Goal: Check status: Check status

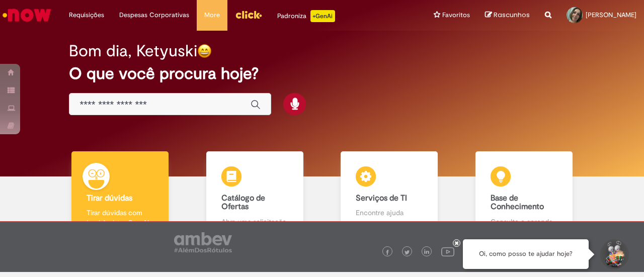
scroll to position [3, 0]
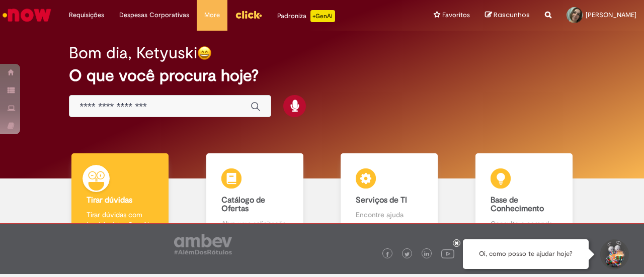
click at [549, 14] on icon "Search from all sources" at bounding box center [548, 9] width 7 height 18
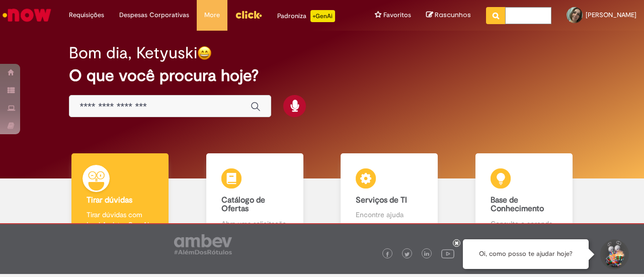
click at [440, 83] on h2 "O que você procura hoje?" at bounding box center [322, 76] width 506 height 18
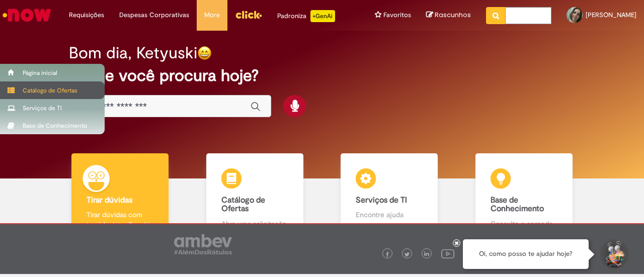
click at [56, 89] on div "Catálogo de Ofertas" at bounding box center [52, 91] width 105 height 18
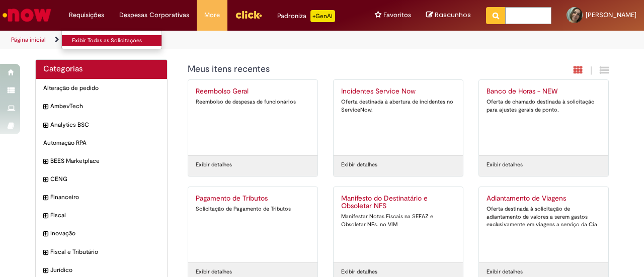
click at [100, 41] on link "Exibir Todas as Solicitações" at bounding box center [117, 40] width 111 height 11
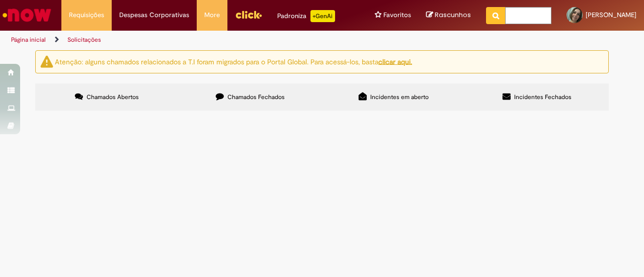
click at [263, 97] on span "Chamados Fechados" at bounding box center [256, 97] width 57 height 8
click at [0, 0] on td "Solicito a inativação destes CNPJ de 10 redes pois os mesmos já estão fechadas …" at bounding box center [0, 0] width 0 height 0
click at [0, 0] on span "Solicito a inativação destes CNPJ de 10 redes pois os mesmos já estão fechadas …" at bounding box center [0, 0] width 0 height 0
click at [0, 0] on span "Expirado" at bounding box center [0, 0] width 0 height 0
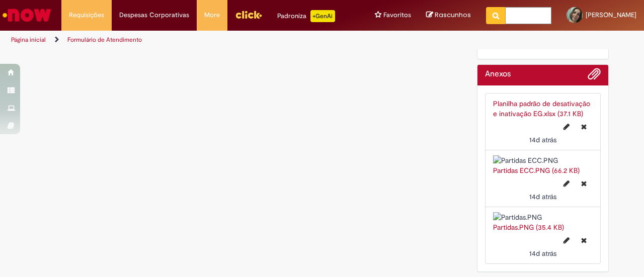
scroll to position [1311, 0]
click at [565, 156] on img at bounding box center [543, 161] width 100 height 10
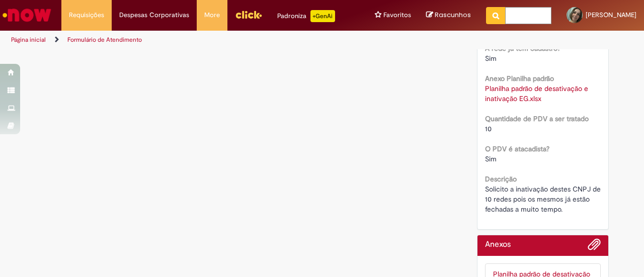
scroll to position [1091, 0]
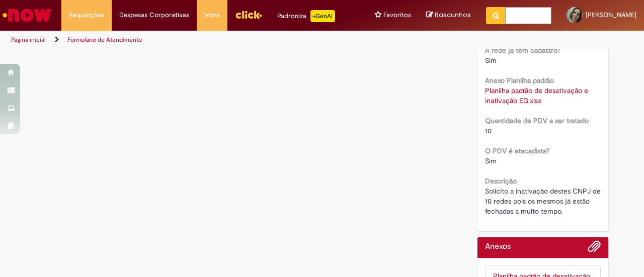
click at [563, 201] on span "Solicito a inativação destes CNPJ de 10 redes pois os mesmos já estão fechadas …" at bounding box center [544, 201] width 118 height 29
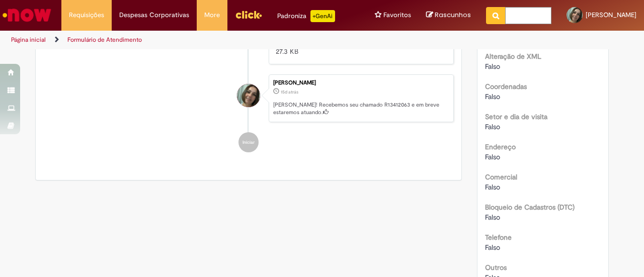
scroll to position [750, 0]
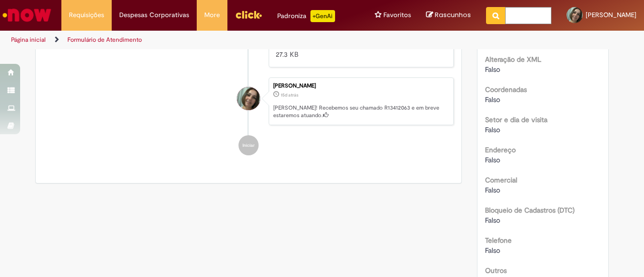
click at [245, 250] on div "Ketyuski Da Silva" at bounding box center [248, 188] width 25 height 205
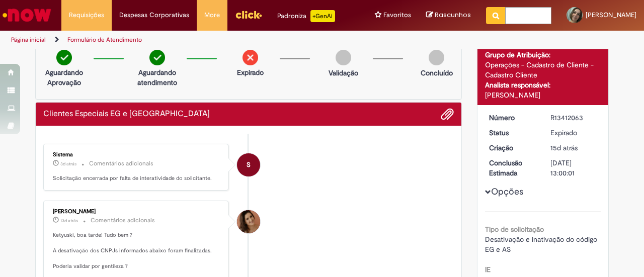
scroll to position [0, 0]
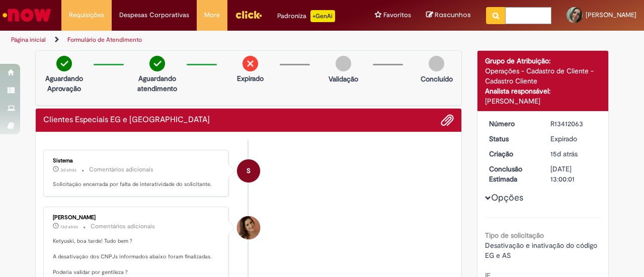
click at [247, 173] on span "S" at bounding box center [249, 171] width 4 height 24
click at [341, 69] on img at bounding box center [344, 64] width 16 height 16
click at [566, 91] on div "Analista responsável:" at bounding box center [543, 91] width 116 height 10
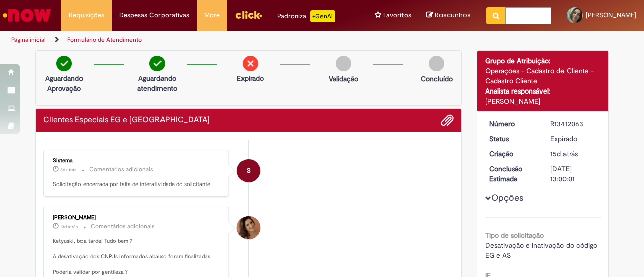
click at [0, 0] on button "Opções" at bounding box center [0, 0] width 0 height 0
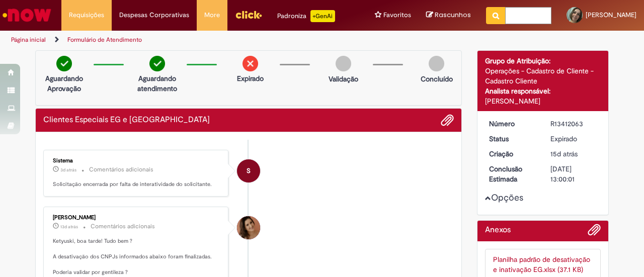
click at [0, 0] on button "Opções" at bounding box center [0, 0] width 0 height 0
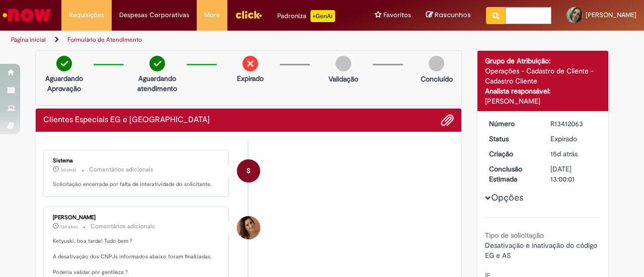
click at [0, 0] on button "Opções" at bounding box center [0, 0] width 0 height 0
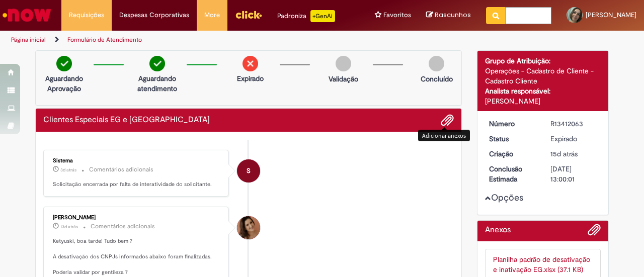
click at [444, 123] on span "Adicionar anexos" at bounding box center [447, 121] width 12 height 12
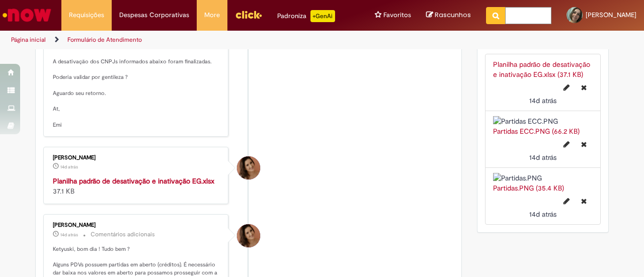
scroll to position [194, 0]
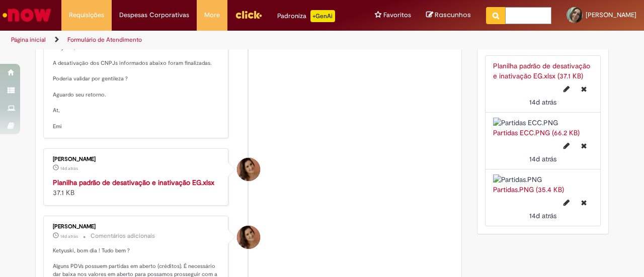
click at [564, 185] on img at bounding box center [543, 180] width 100 height 10
click at [554, 185] on img at bounding box center [543, 180] width 100 height 10
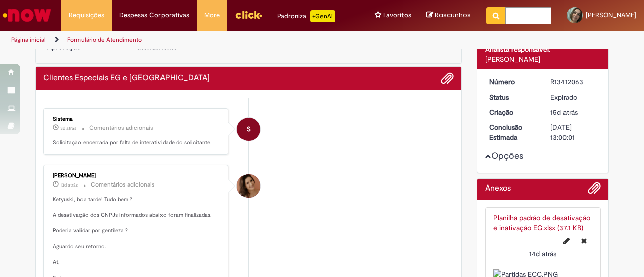
scroll to position [0, 0]
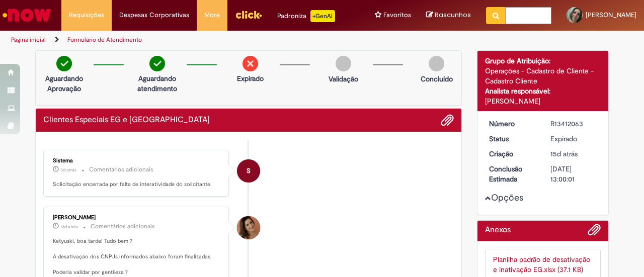
click at [433, 65] on img at bounding box center [437, 64] width 16 height 16
click at [341, 73] on div "Validação" at bounding box center [343, 72] width 49 height 33
click at [154, 70] on img at bounding box center [158, 64] width 16 height 16
click at [246, 66] on img at bounding box center [251, 64] width 16 height 16
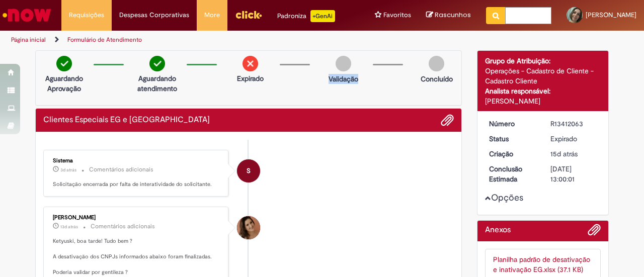
drag, startPoint x: 246, startPoint y: 66, endPoint x: 167, endPoint y: 179, distance: 138.1
click at [167, 181] on p "Solicitação encerrada por falta de interatividade do solicitante." at bounding box center [137, 185] width 168 height 8
click at [247, 170] on span "S" at bounding box center [249, 171] width 4 height 24
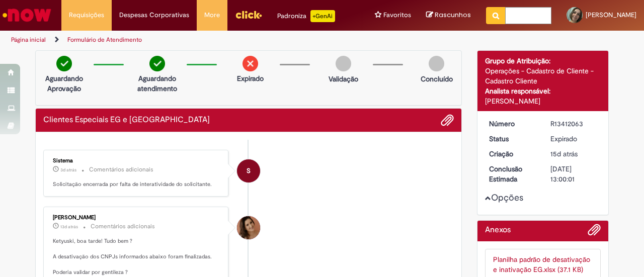
click at [241, 168] on div "S" at bounding box center [248, 171] width 23 height 23
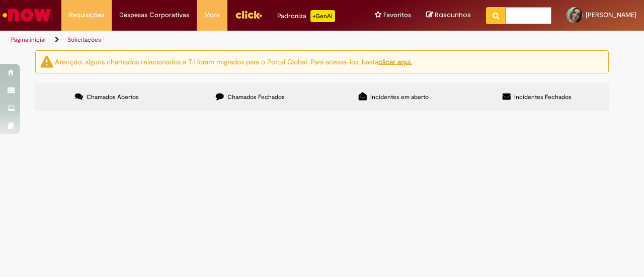
click at [269, 100] on span "Chamados Fechados" at bounding box center [256, 97] width 57 height 8
click at [137, 96] on span "Chamados Abertos" at bounding box center [113, 97] width 52 height 8
click at [0, 0] on button at bounding box center [0, 0] width 0 height 0
click at [0, 0] on button "Pesquisar" at bounding box center [0, 0] width 0 height 0
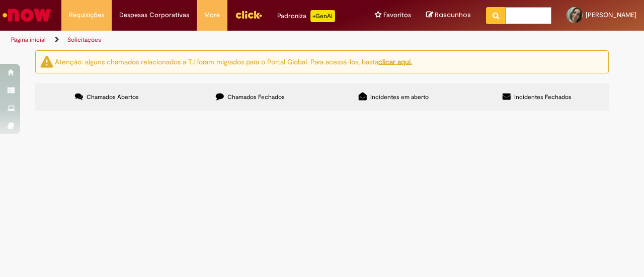
click at [0, 0] on span "Pesquisar" at bounding box center [0, 0] width 0 height 0
click at [259, 98] on span "Chamados Fechados" at bounding box center [256, 97] width 57 height 8
click at [0, 0] on img at bounding box center [0, 0] width 0 height 0
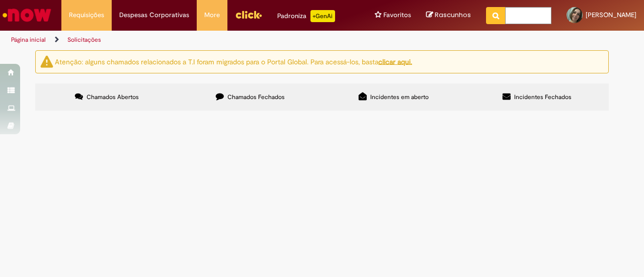
click at [0, 0] on span "Expirado" at bounding box center [0, 0] width 0 height 0
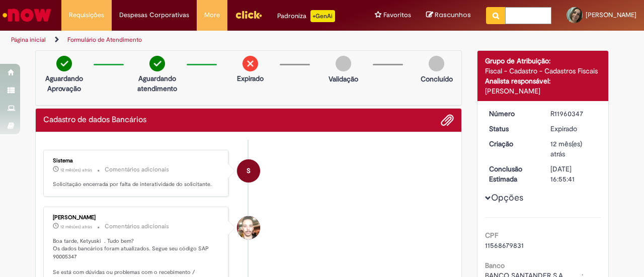
click at [434, 65] on img at bounding box center [437, 64] width 16 height 16
